Goal: Transaction & Acquisition: Book appointment/travel/reservation

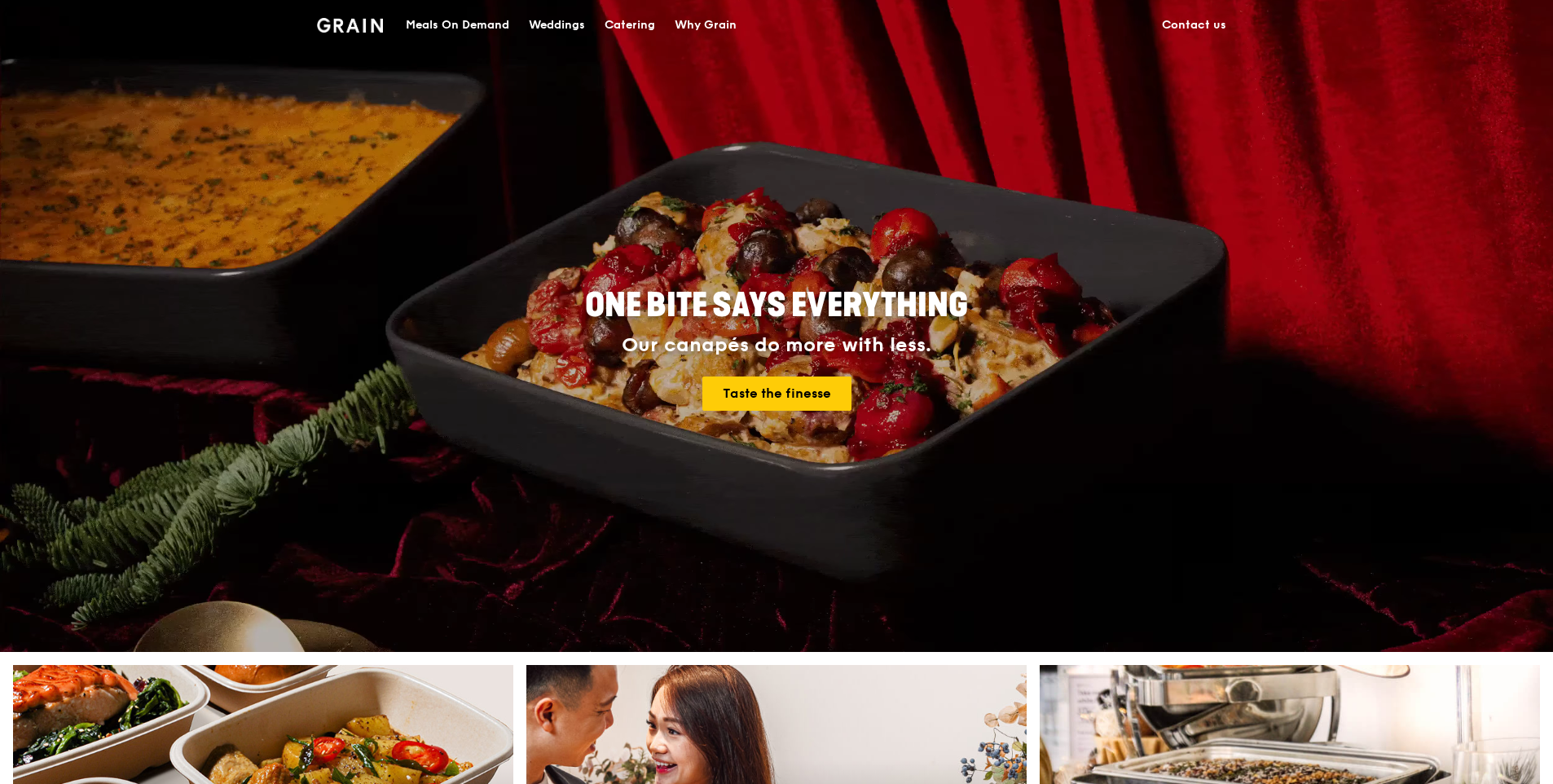
click at [642, 26] on div "Catering" at bounding box center [629, 26] width 50 height 49
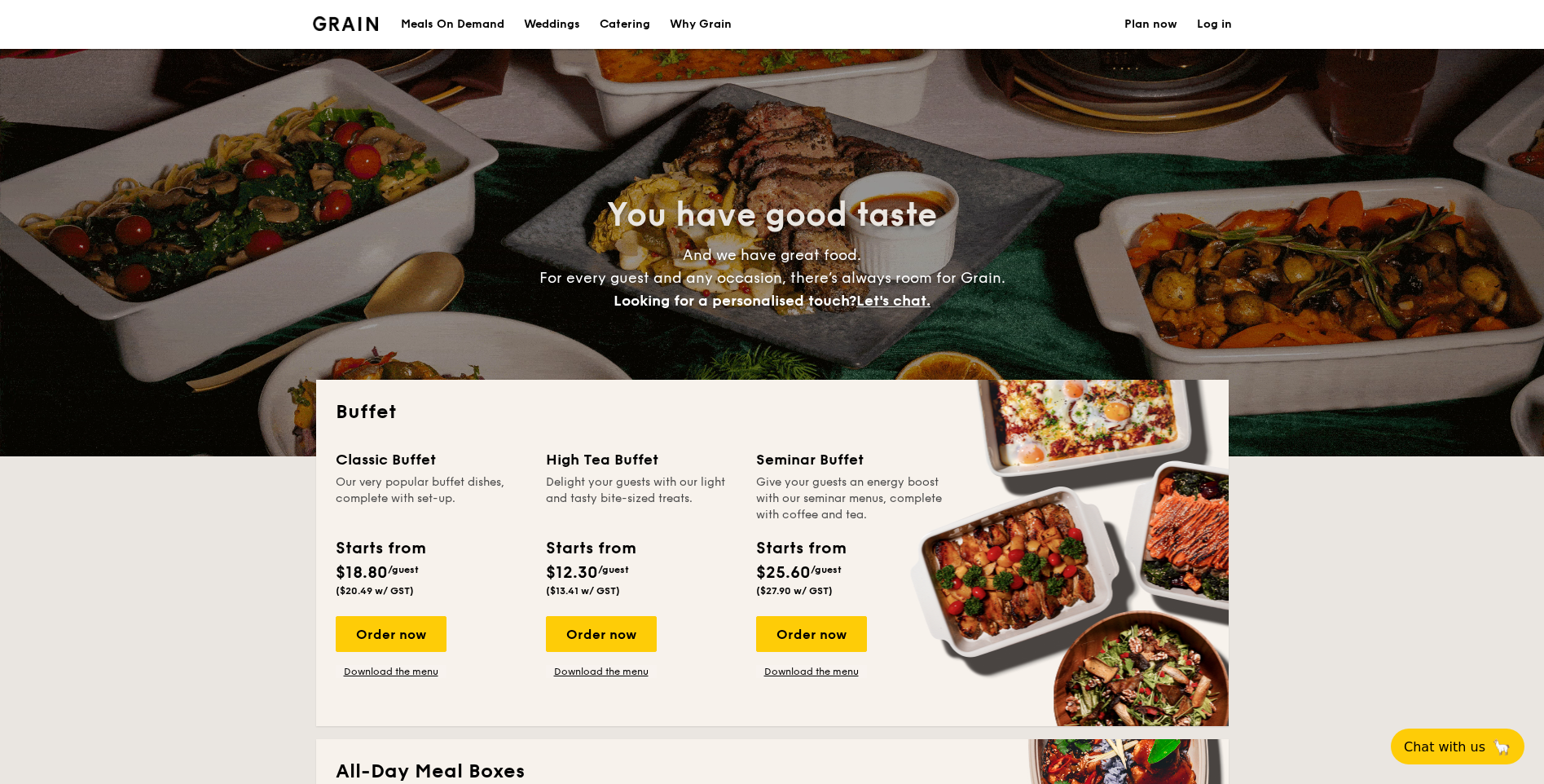
select select
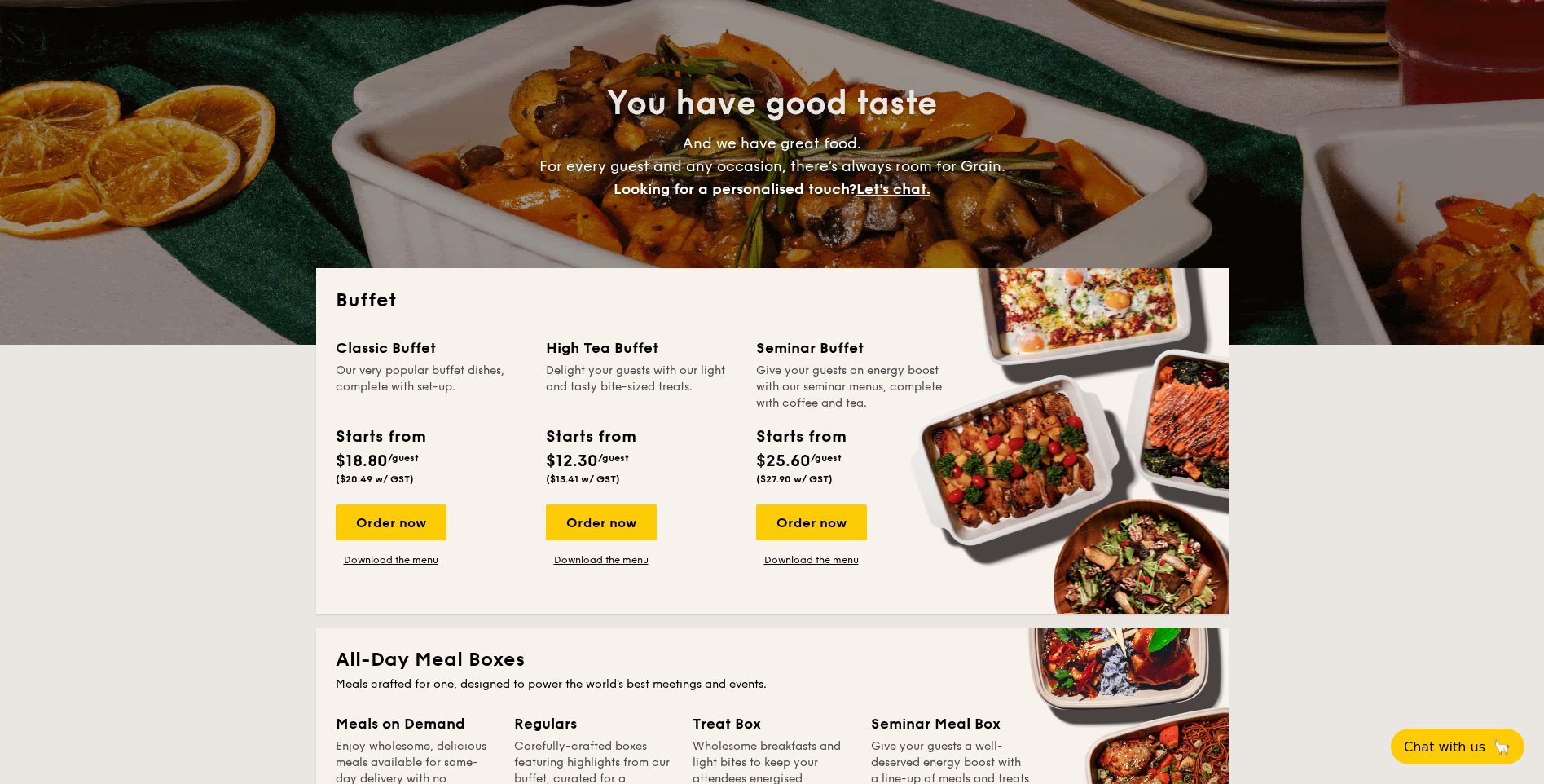
scroll to position [198, 0]
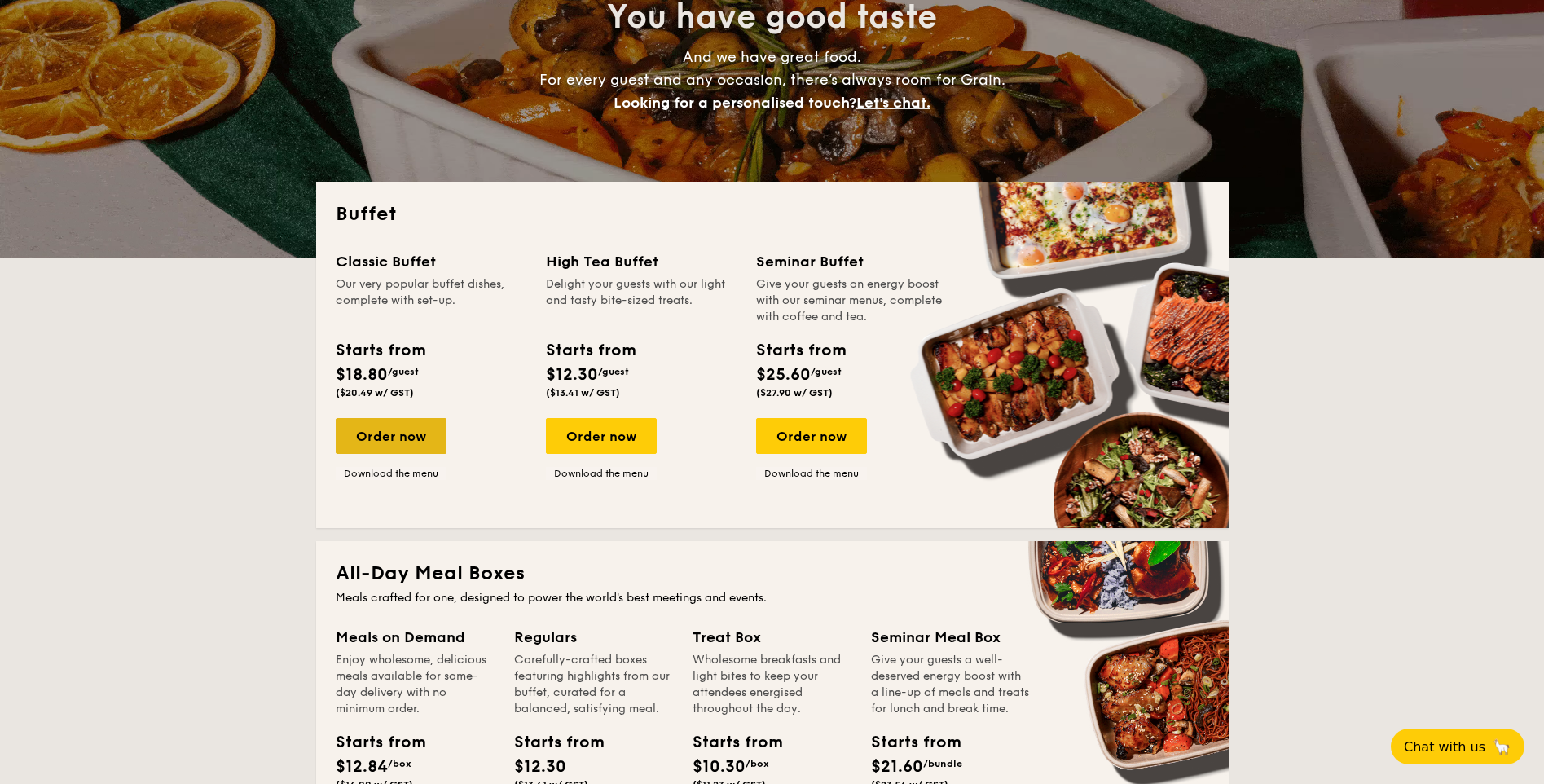
click at [379, 443] on div "Order now" at bounding box center [391, 436] width 111 height 36
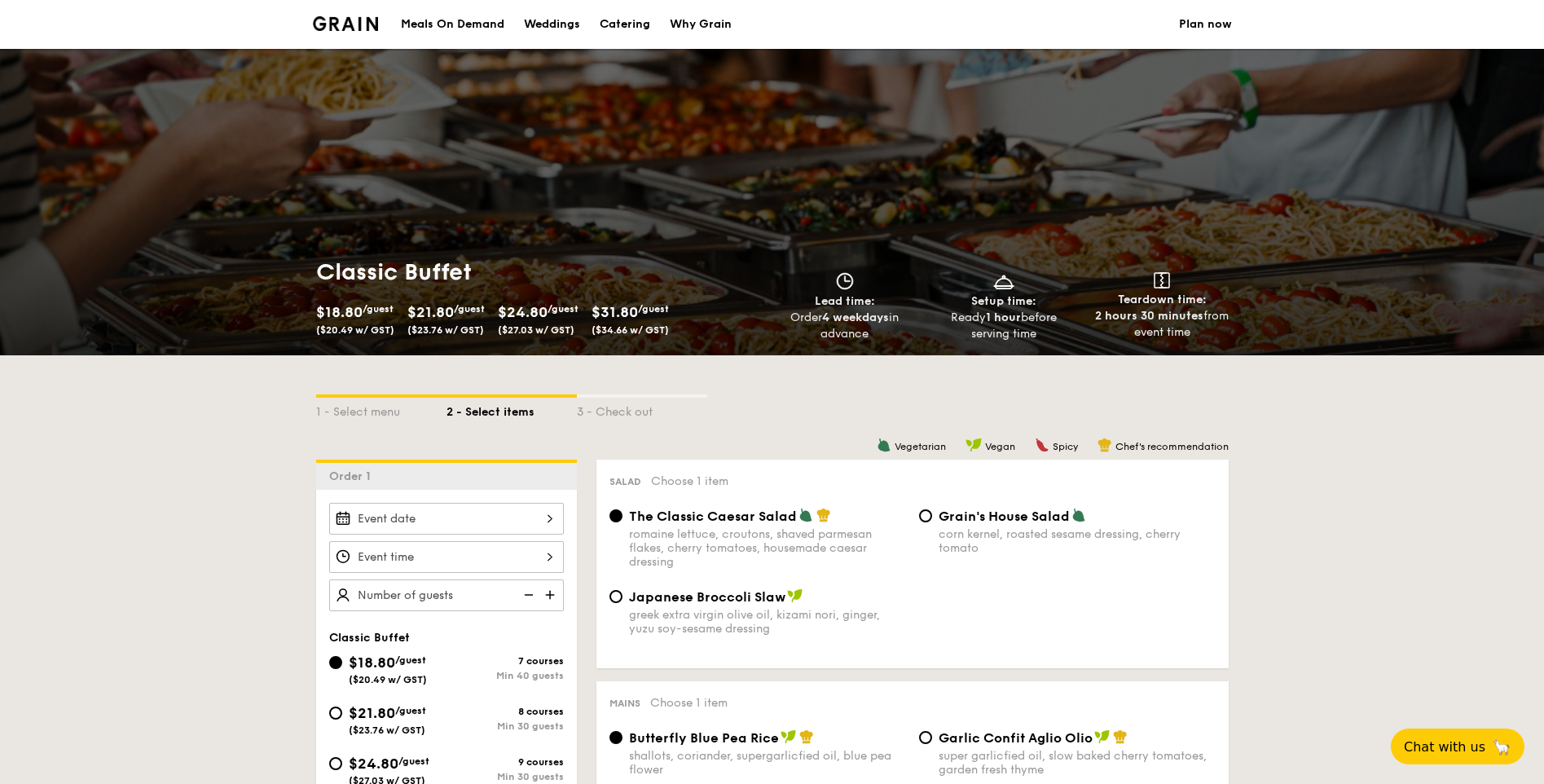
scroll to position [147, 0]
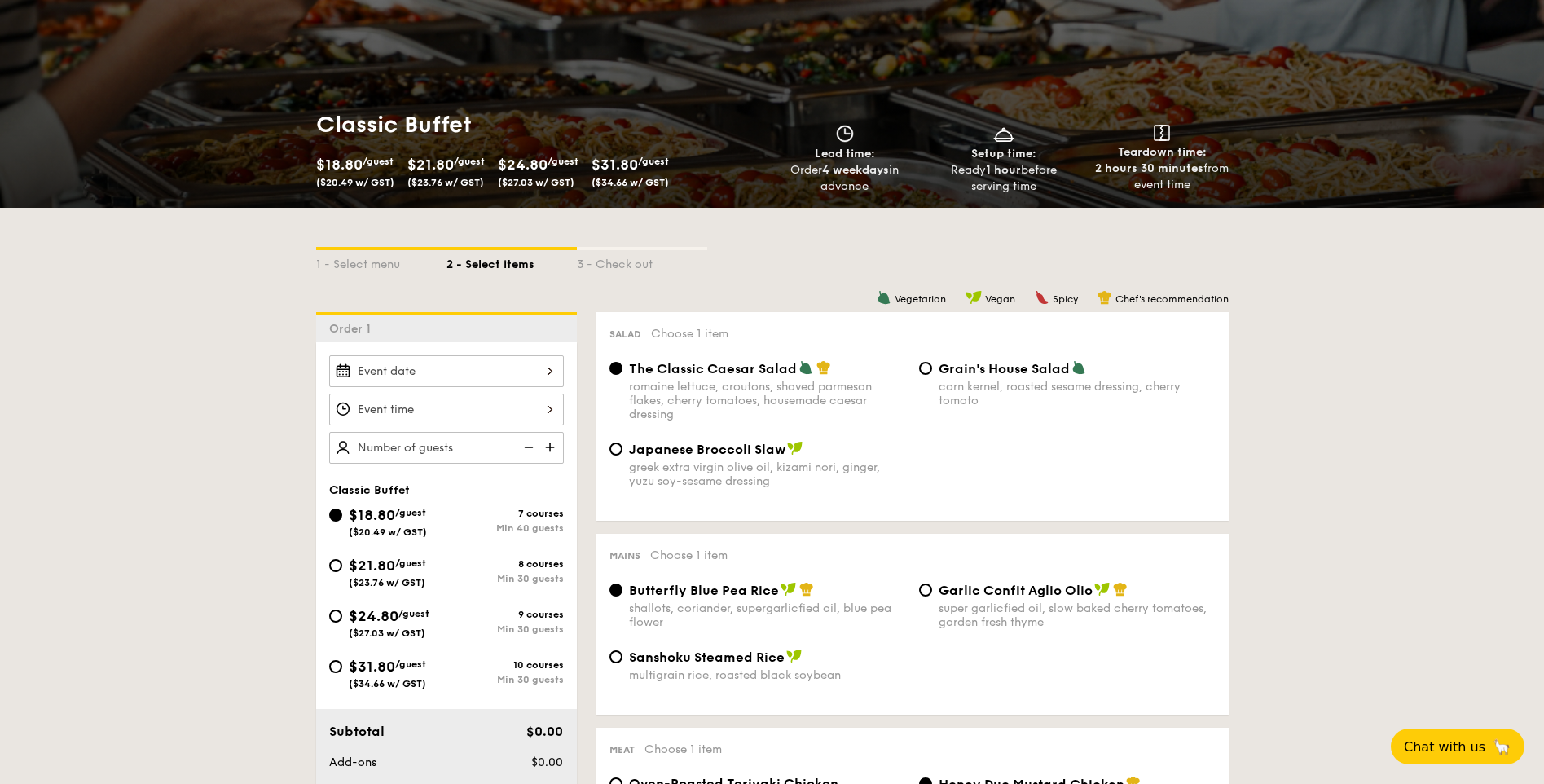
click at [448, 372] on div at bounding box center [446, 371] width 235 height 31
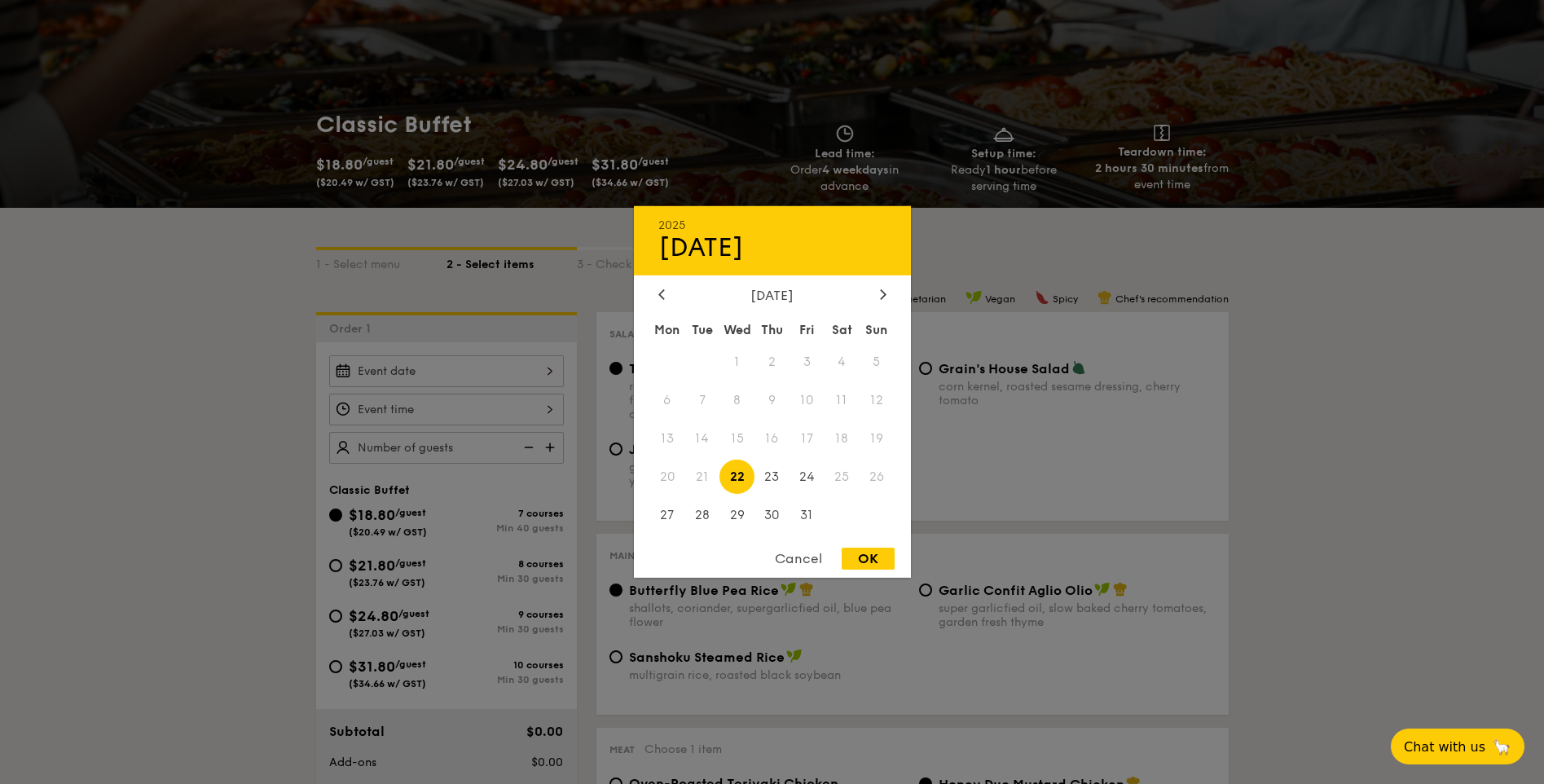
click at [838, 479] on span "25" at bounding box center [842, 476] width 35 height 35
click at [1038, 492] on div at bounding box center [772, 392] width 1544 height 784
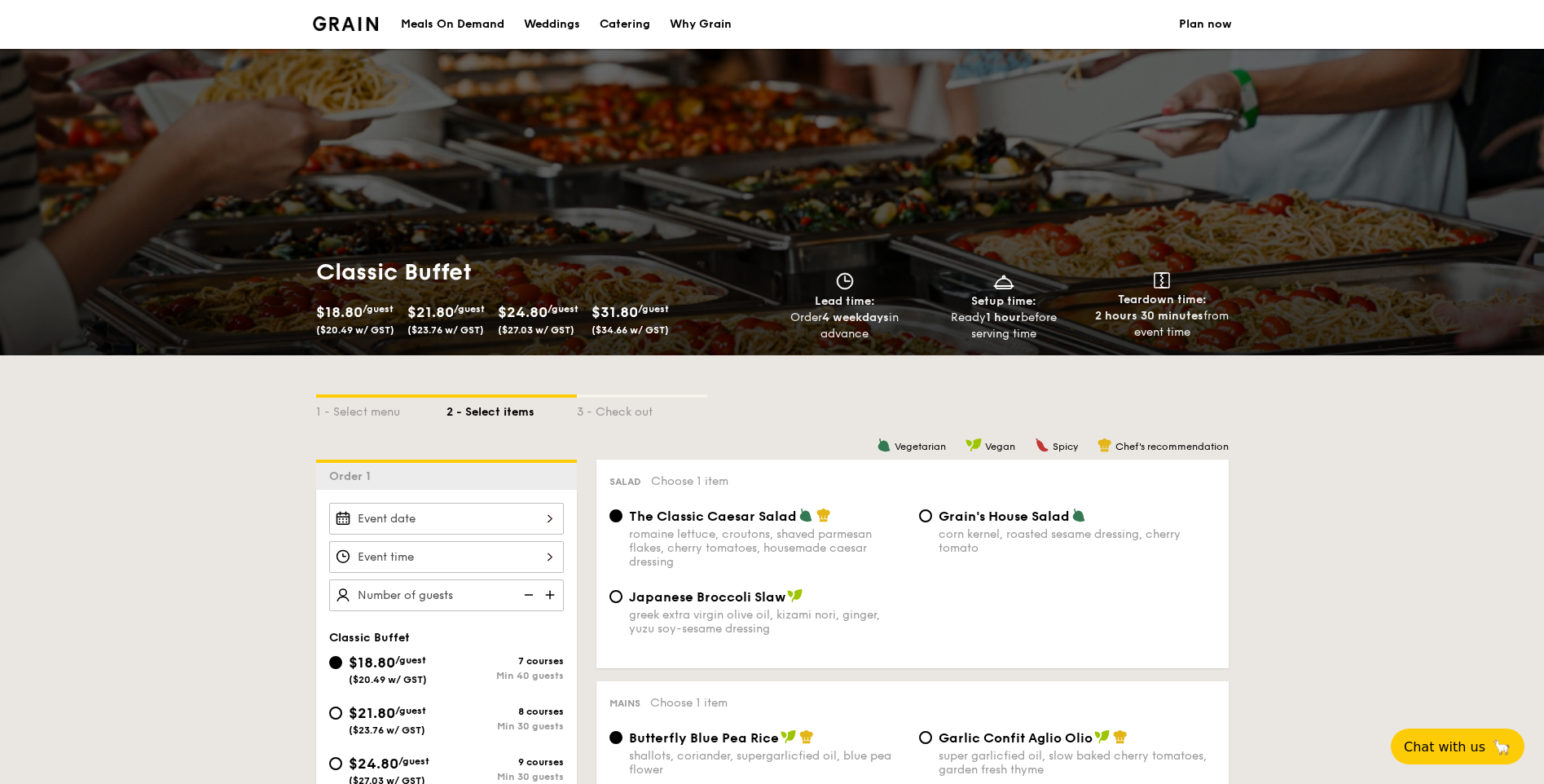
scroll to position [281, 0]
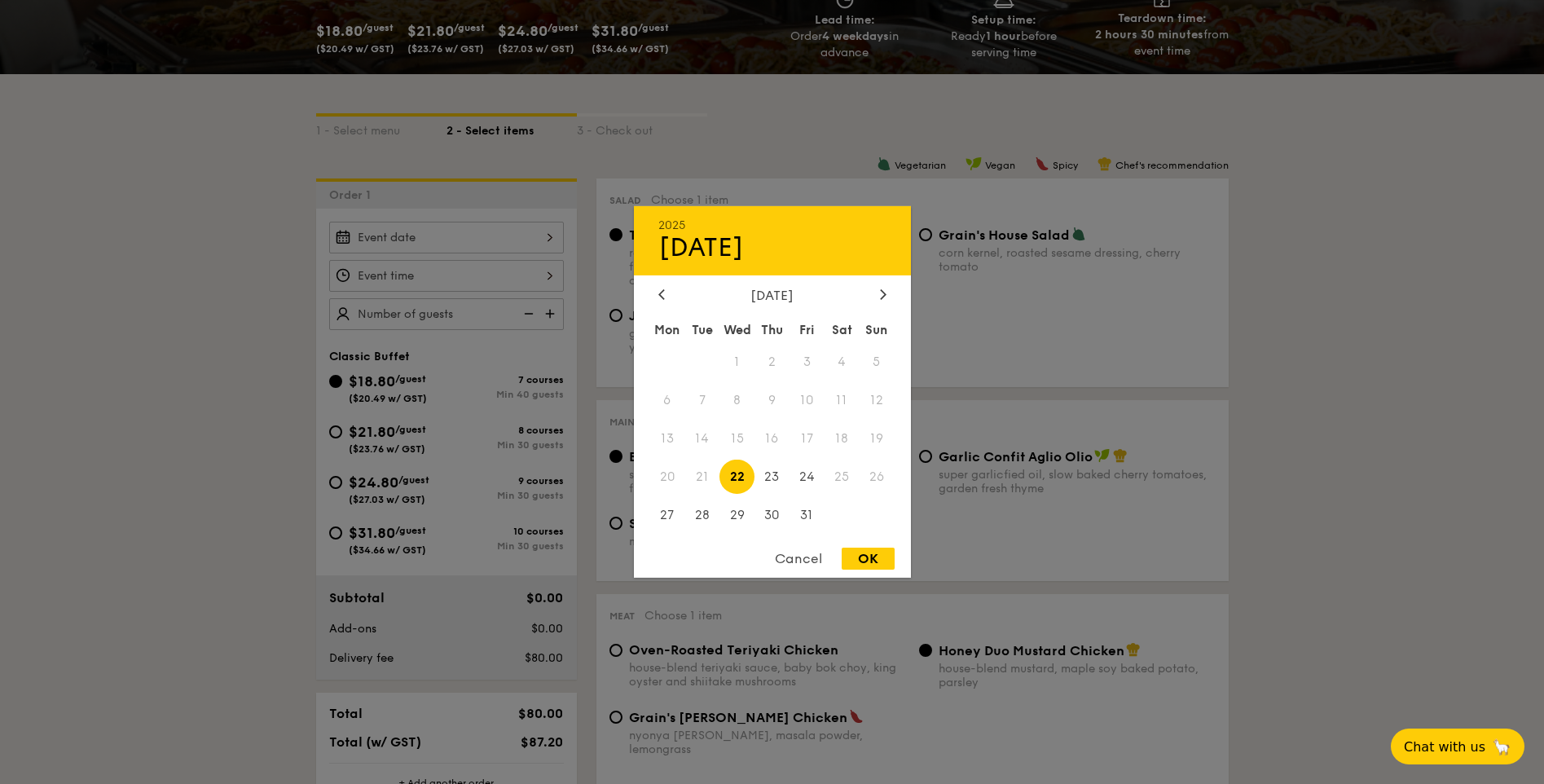
click at [401, 240] on div "2025 Oct 22 October 2025 Mon Tue Wed Thu Fri Sat Sun 1 2 3 4 5 6 7 8 9 10 11 12…" at bounding box center [446, 237] width 235 height 31
click at [1282, 506] on div at bounding box center [772, 392] width 1544 height 784
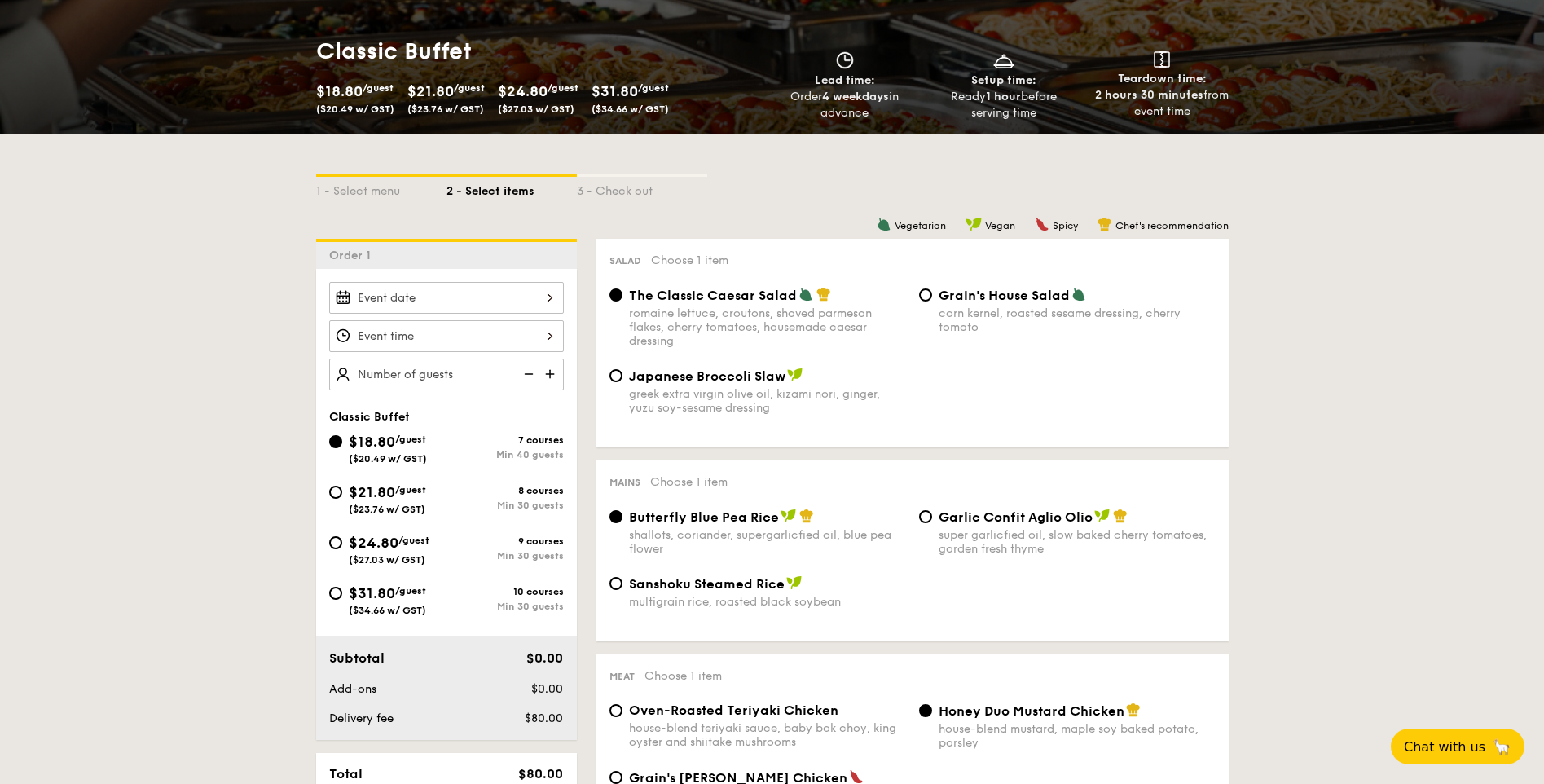
scroll to position [0, 0]
